Goal: Task Accomplishment & Management: Complete application form

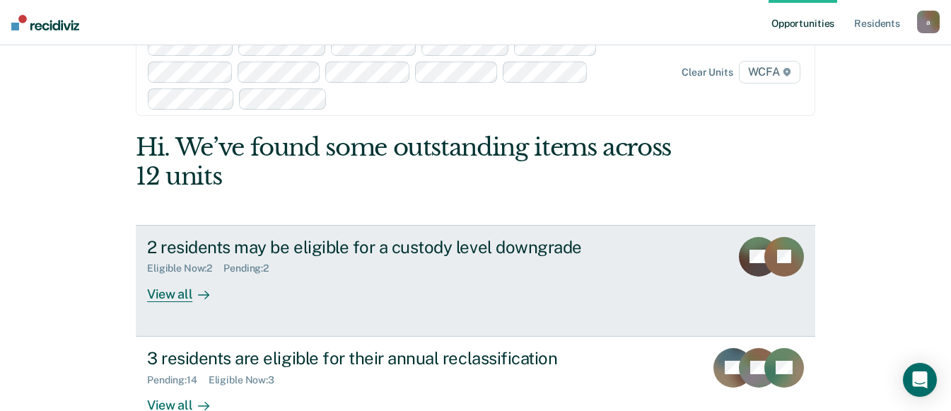
scroll to position [76, 0]
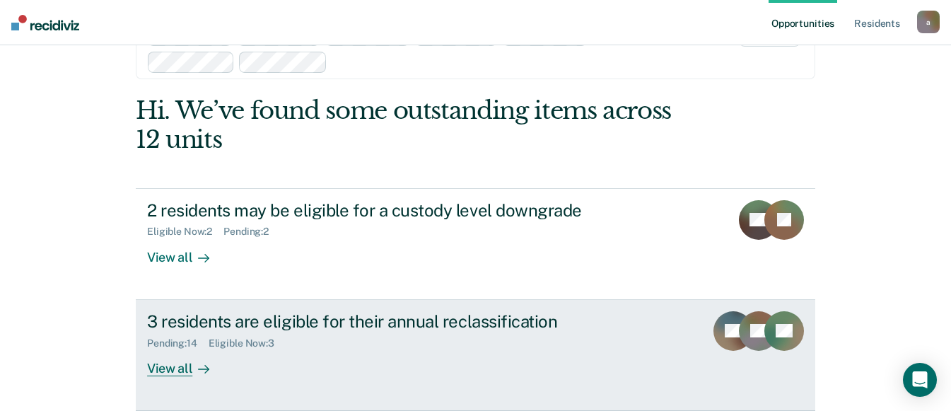
click at [170, 369] on div "View all" at bounding box center [186, 363] width 79 height 28
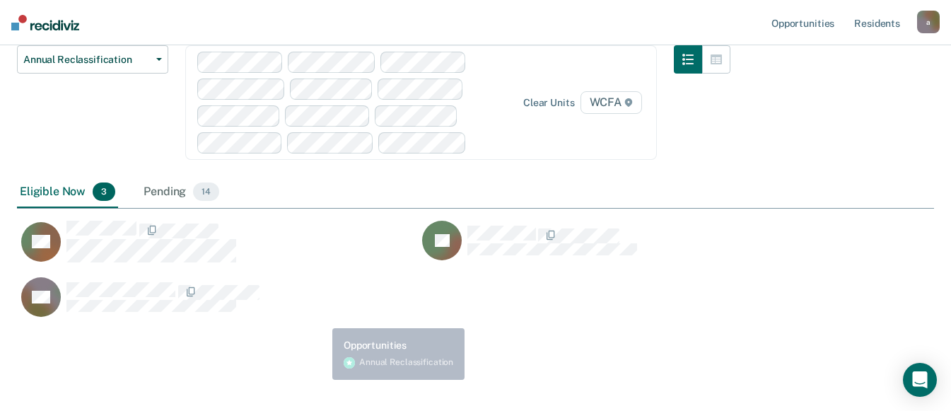
scroll to position [155, 0]
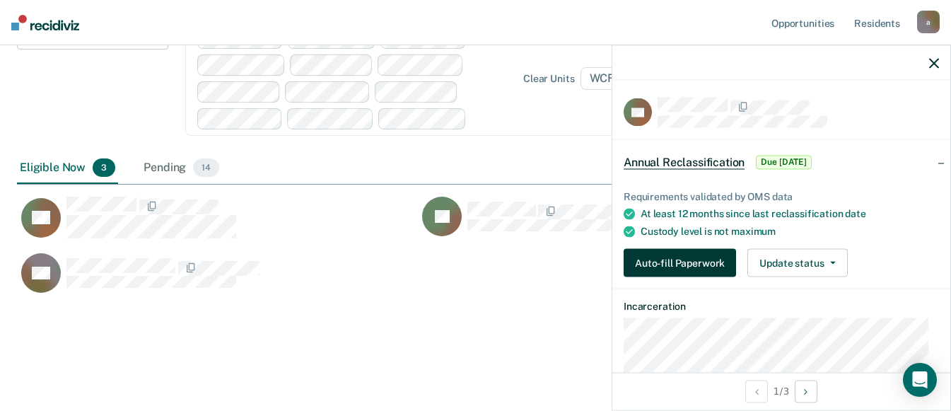
click at [661, 261] on button "Auto-fill Paperwork" at bounding box center [680, 263] width 112 height 28
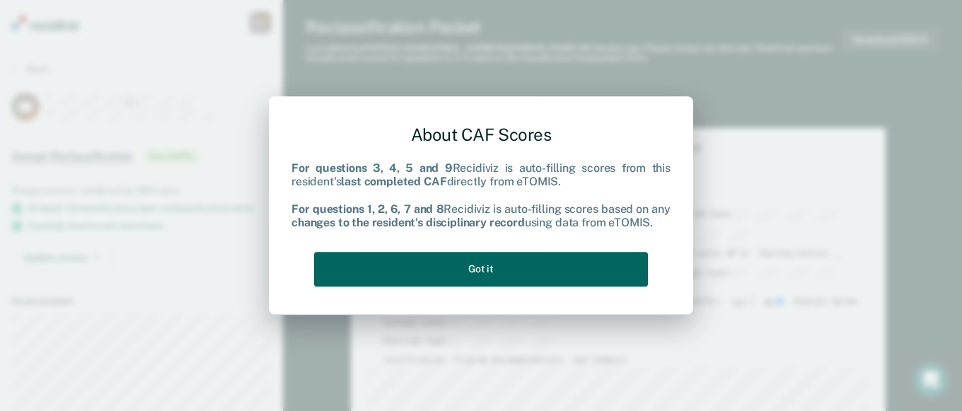
click at [484, 267] on button "Got it" at bounding box center [481, 269] width 334 height 35
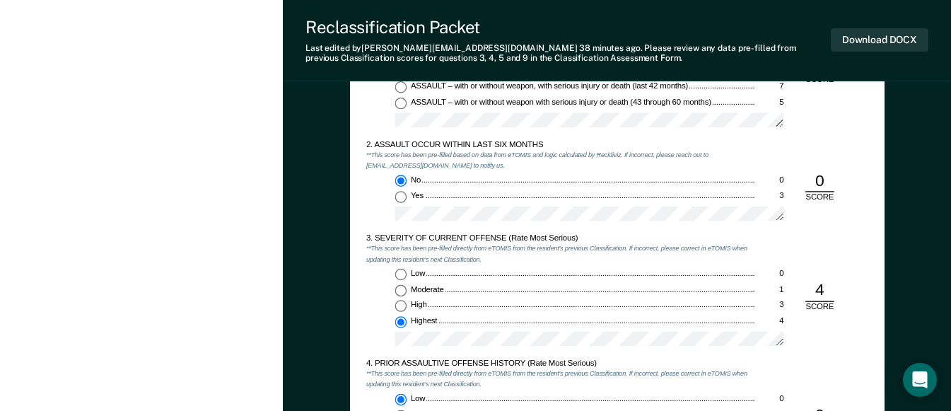
scroll to position [990, 0]
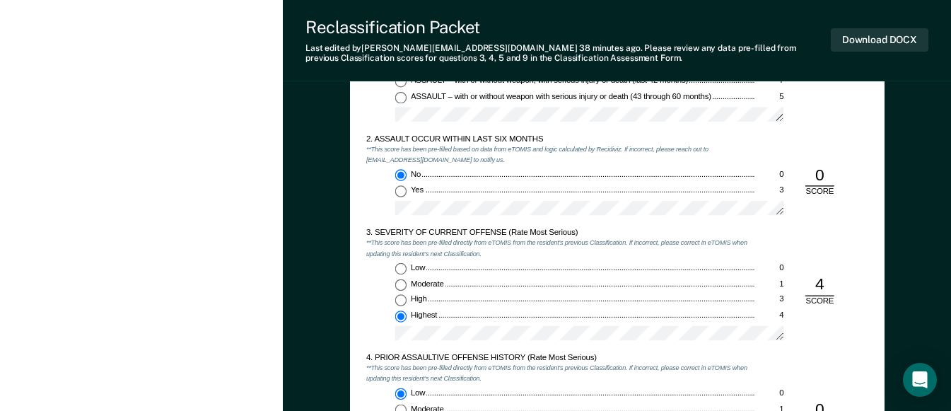
click at [402, 285] on input "Moderate 1" at bounding box center [401, 285] width 12 height 12
type textarea "x"
radio input "true"
radio input "false"
click at [399, 317] on input "Highest 4" at bounding box center [401, 316] width 12 height 12
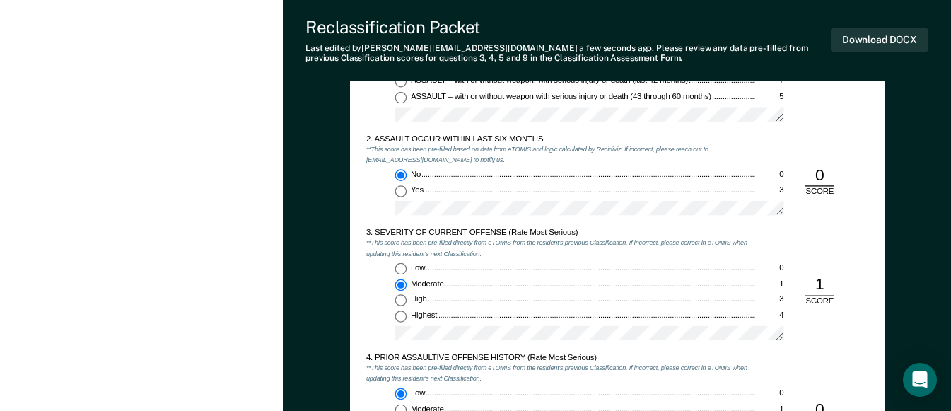
type textarea "x"
radio input "false"
radio input "true"
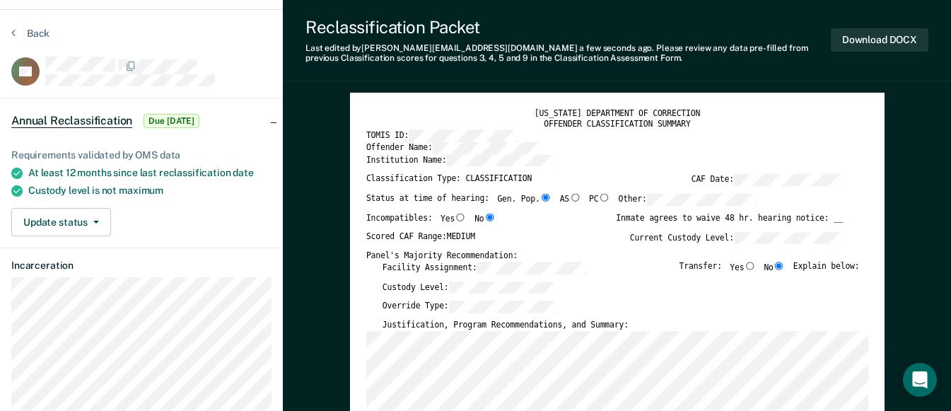
scroll to position [0, 0]
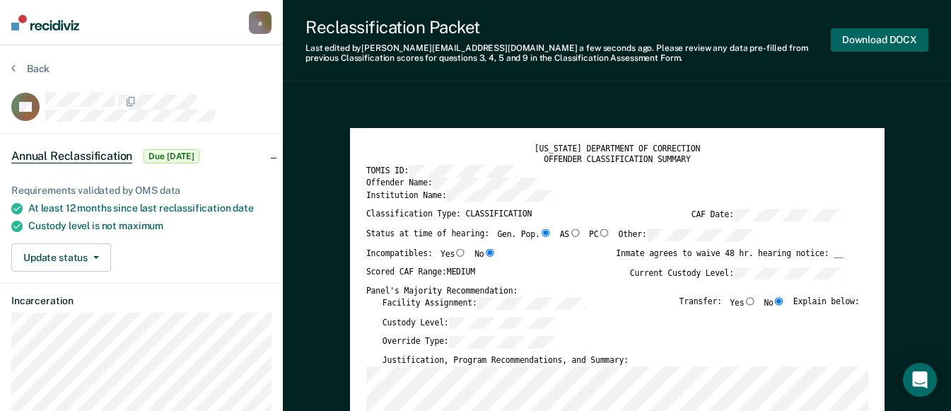
click at [864, 37] on button "Download DOCX" at bounding box center [880, 39] width 98 height 23
type textarea "x"
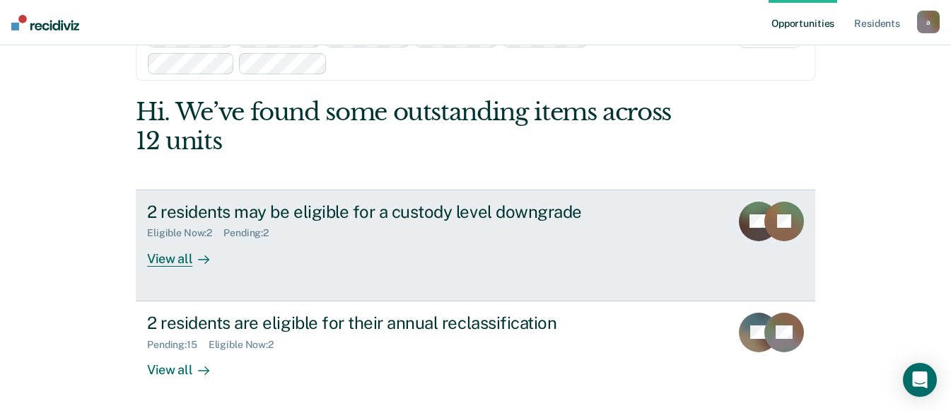
scroll to position [76, 0]
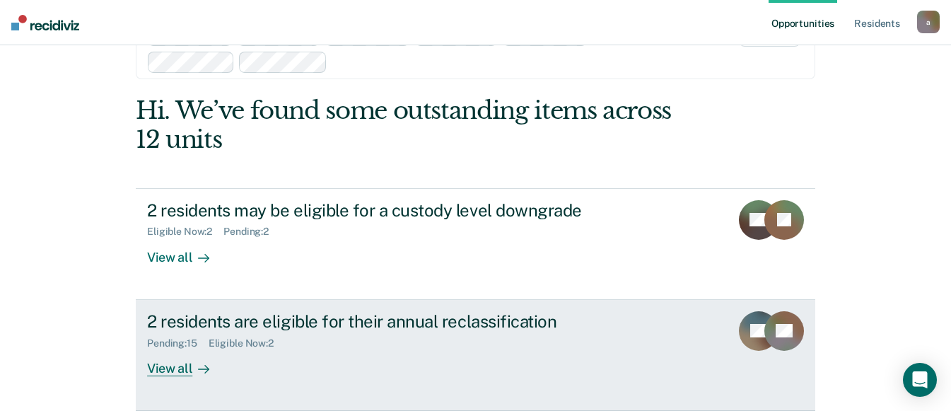
click at [168, 369] on div "View all" at bounding box center [186, 363] width 79 height 28
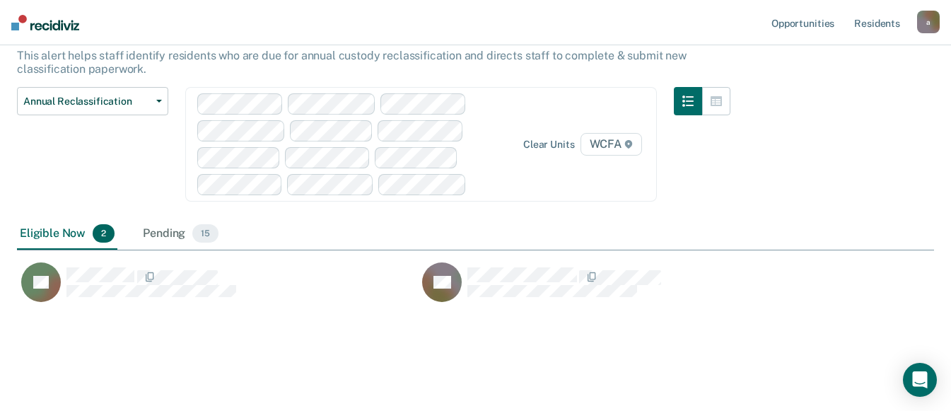
scroll to position [98, 0]
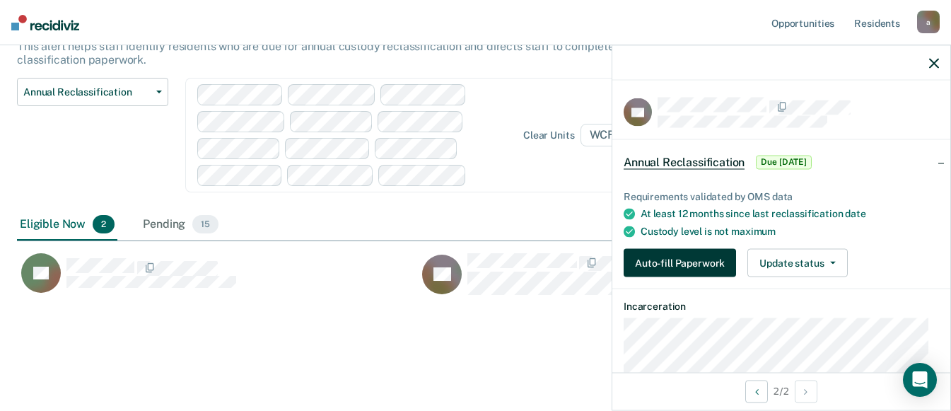
click at [669, 262] on button "Auto-fill Paperwork" at bounding box center [680, 263] width 112 height 28
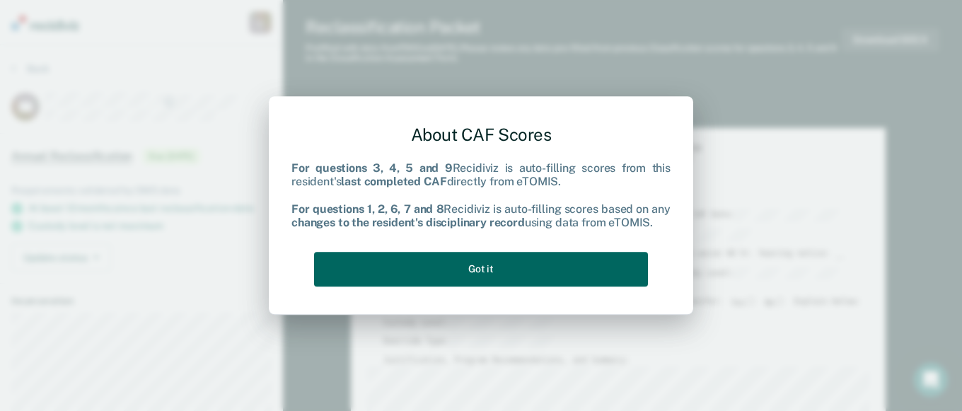
click at [462, 270] on button "Got it" at bounding box center [481, 269] width 334 height 35
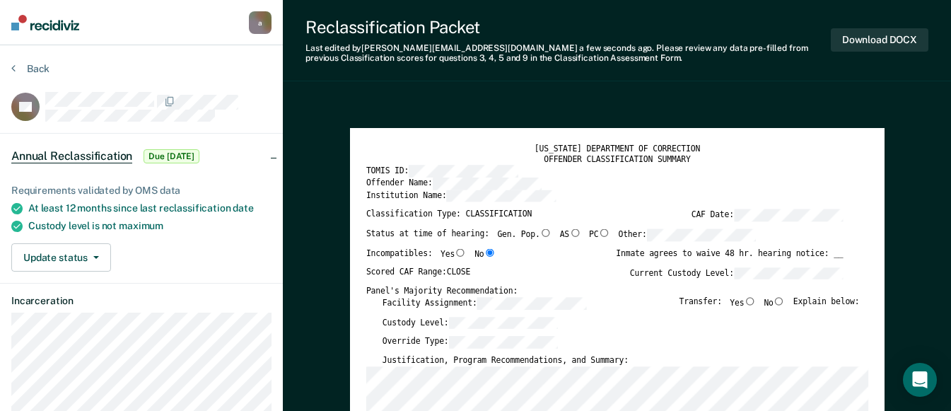
click at [785, 301] on input "No" at bounding box center [779, 301] width 12 height 8
type textarea "x"
radio input "true"
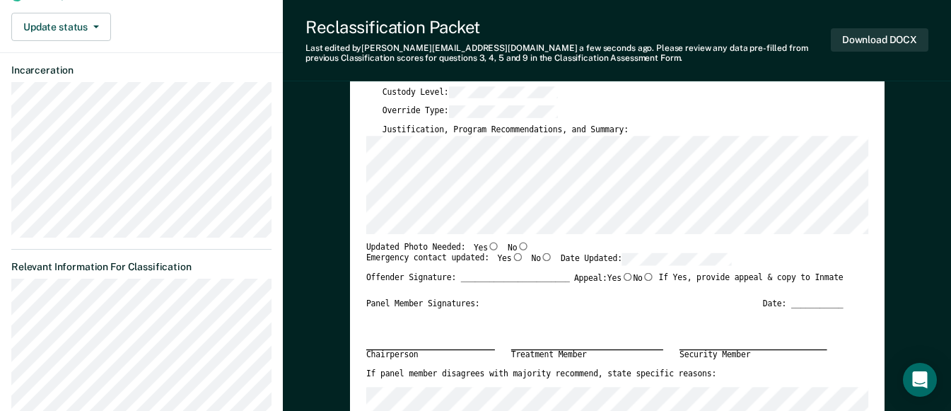
scroll to position [354, 0]
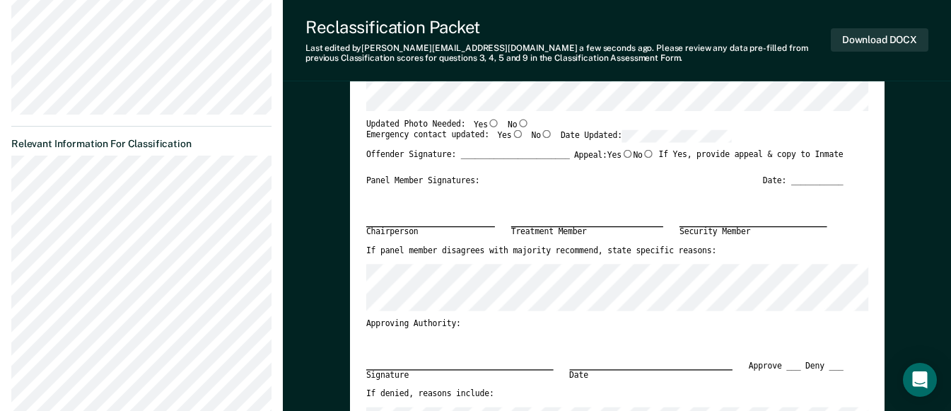
click at [488, 121] on input "Yes" at bounding box center [494, 123] width 12 height 8
type textarea "x"
radio input "true"
click at [511, 134] on input "Yes" at bounding box center [517, 134] width 12 height 8
type textarea "x"
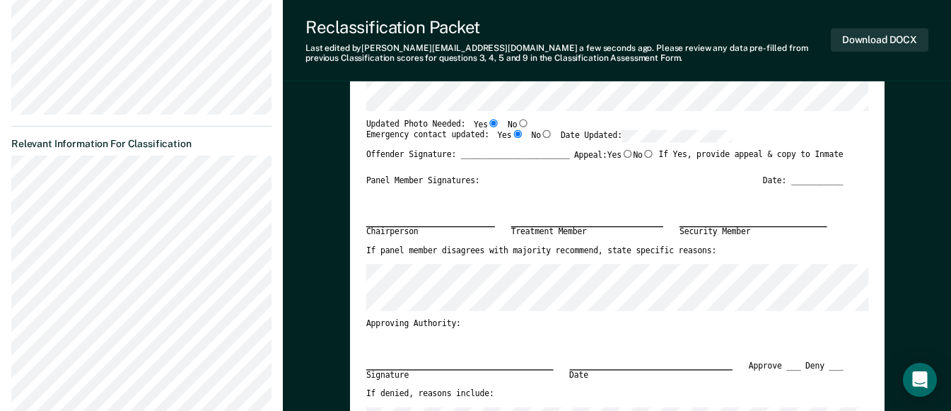
radio input "true"
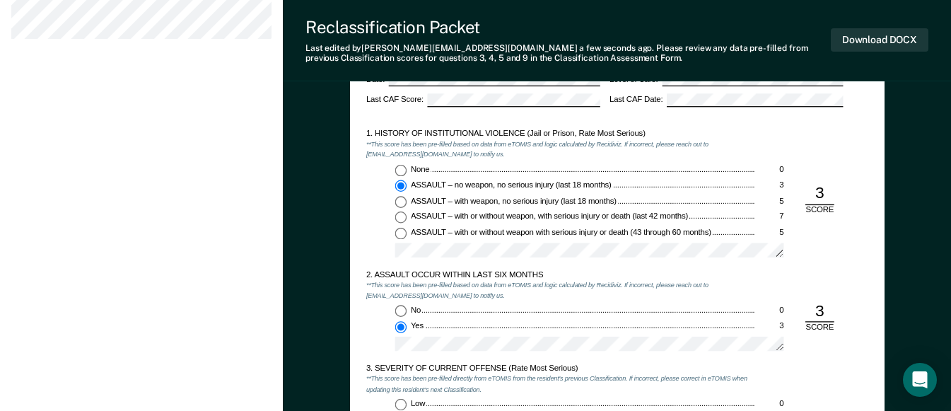
scroll to position [849, 0]
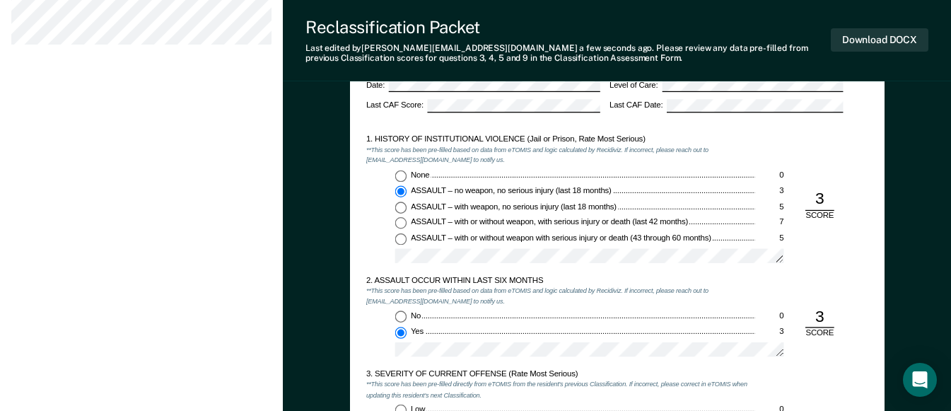
type textarea "x"
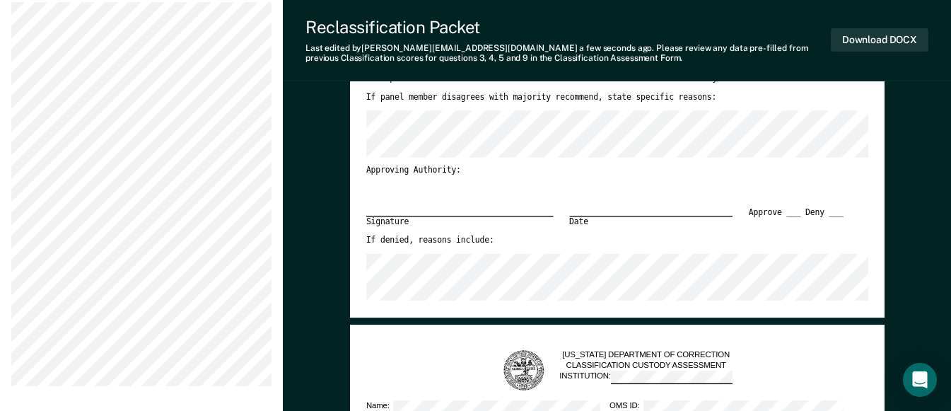
scroll to position [424, 0]
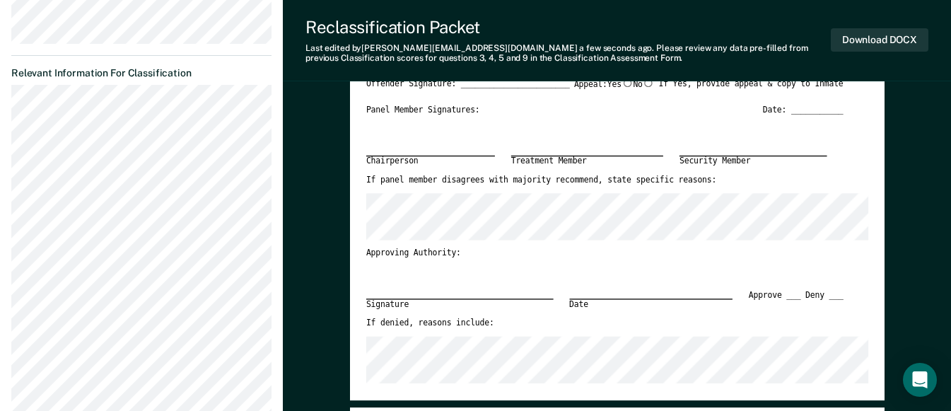
click at [760, 150] on div "Chairperson Treatment Member Security Member" at bounding box center [604, 145] width 477 height 60
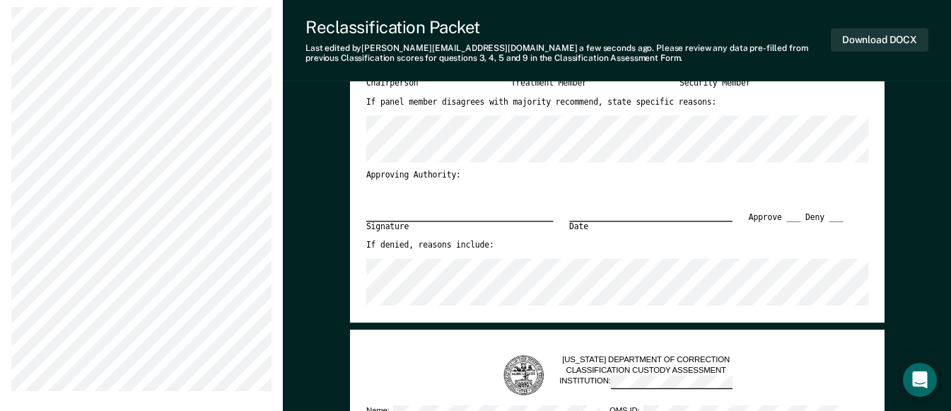
scroll to position [566, 0]
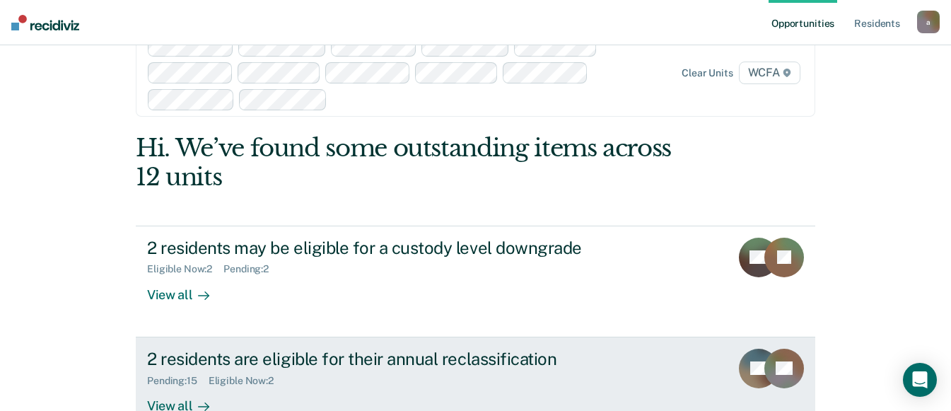
scroll to position [76, 0]
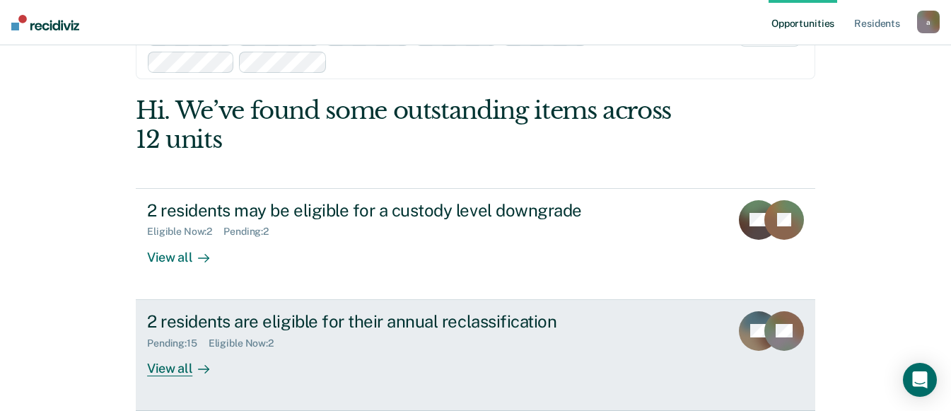
click at [176, 372] on div "View all" at bounding box center [186, 363] width 79 height 28
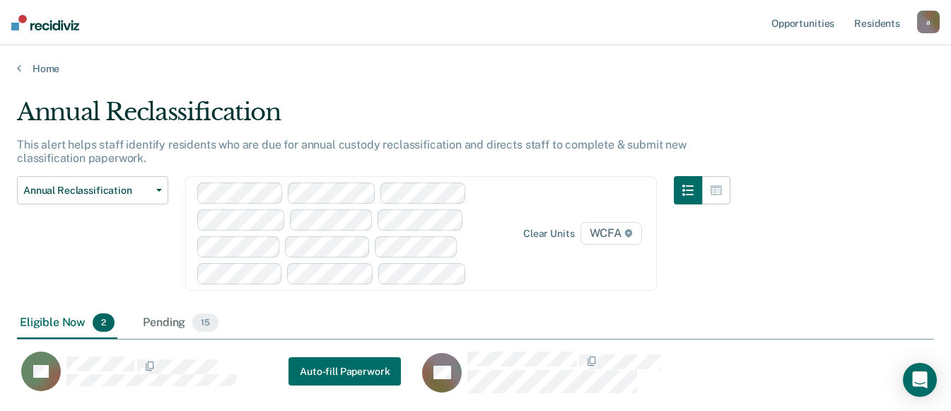
scroll to position [294, 907]
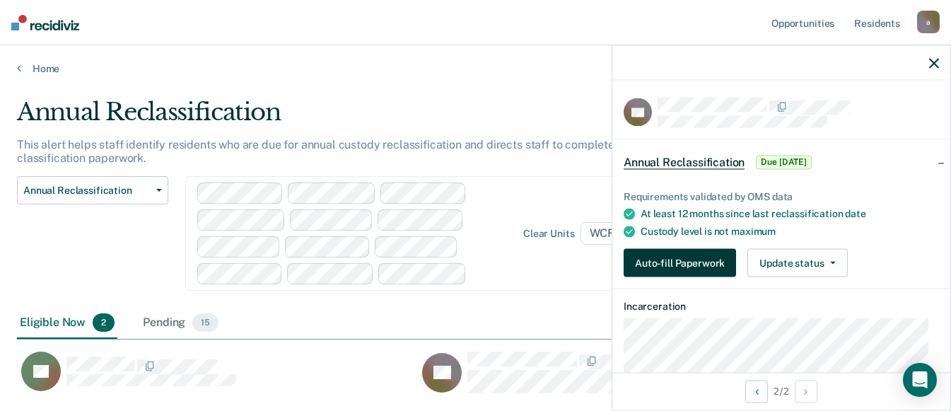
click at [682, 261] on button "Auto-fill Paperwork" at bounding box center [680, 263] width 112 height 28
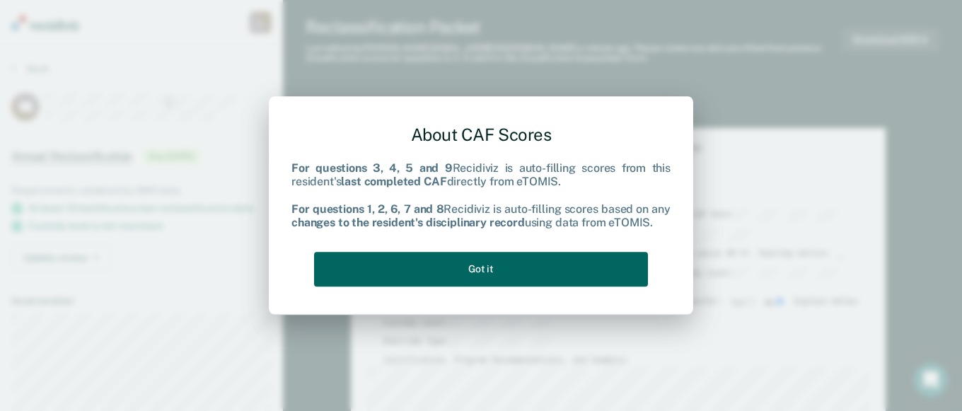
click at [488, 267] on button "Got it" at bounding box center [481, 269] width 334 height 35
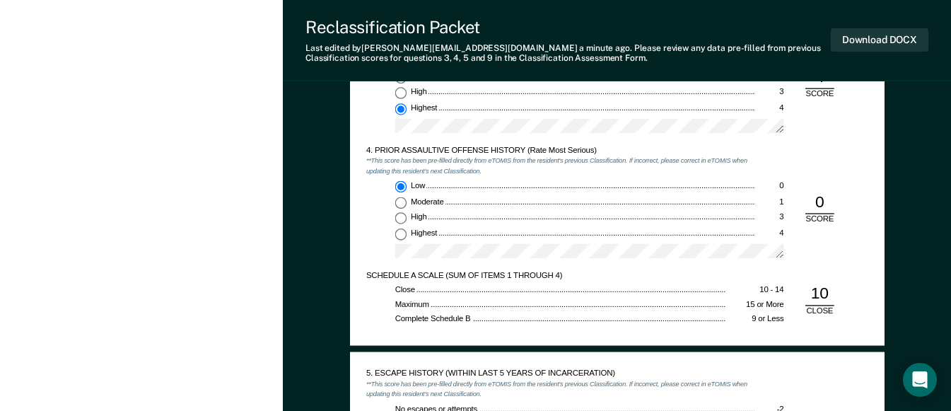
scroll to position [1202, 0]
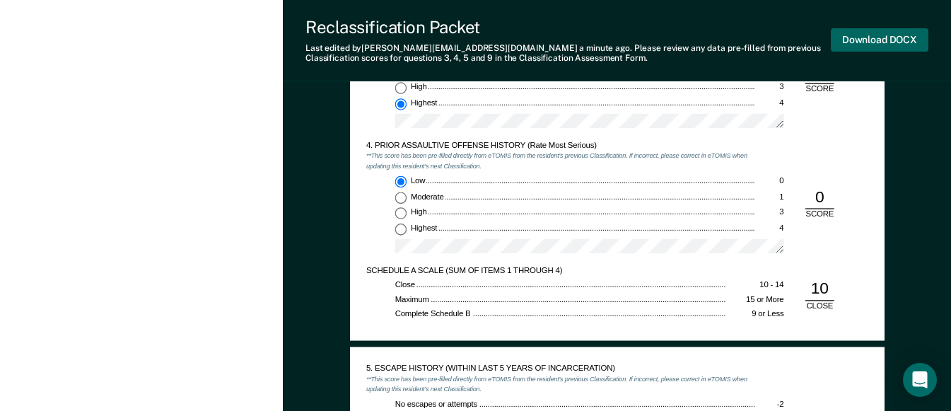
click at [868, 42] on button "Download DOCX" at bounding box center [880, 39] width 98 height 23
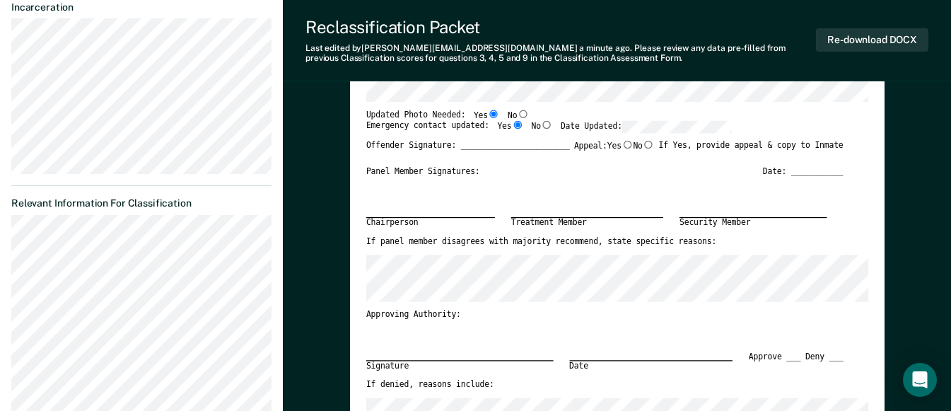
scroll to position [212, 0]
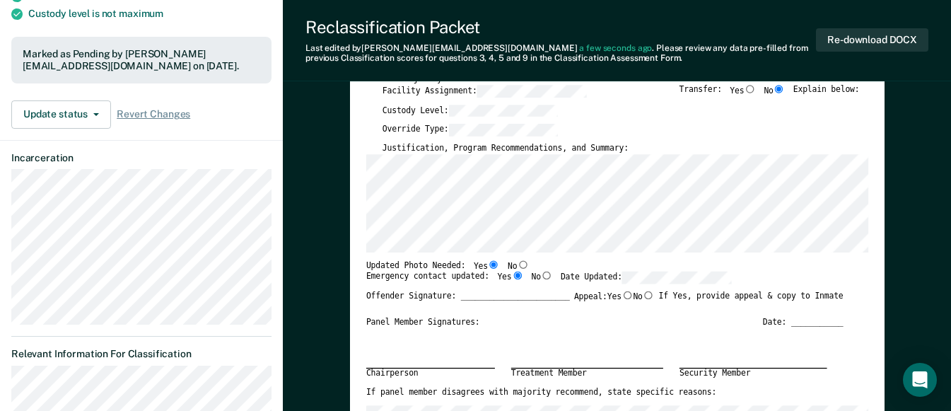
type textarea "x"
click at [842, 41] on button "Re-download DOCX" at bounding box center [872, 39] width 112 height 23
